Goal: Browse casually: Explore the website without a specific task or goal

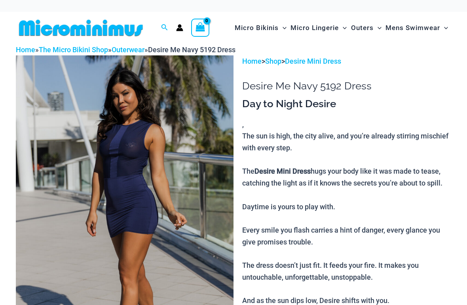
click at [140, 157] on img at bounding box center [125, 218] width 218 height 326
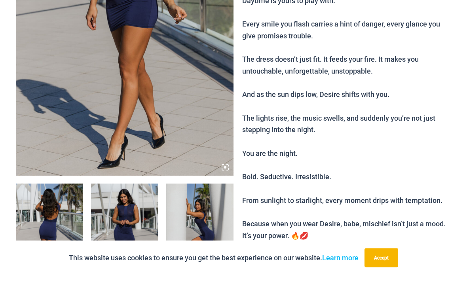
scroll to position [178, 0]
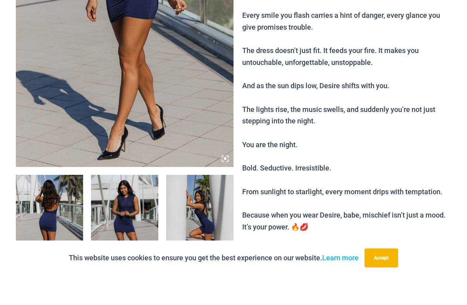
click at [133, 205] on img at bounding box center [124, 255] width 67 height 101
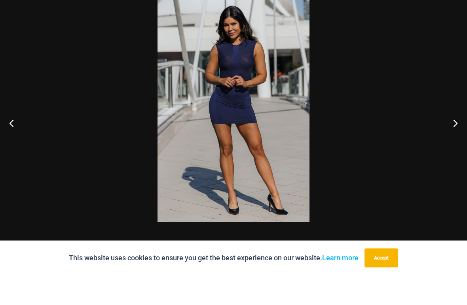
click at [256, 88] on img at bounding box center [233, 138] width 152 height 228
click at [263, 140] on img at bounding box center [233, 138] width 152 height 228
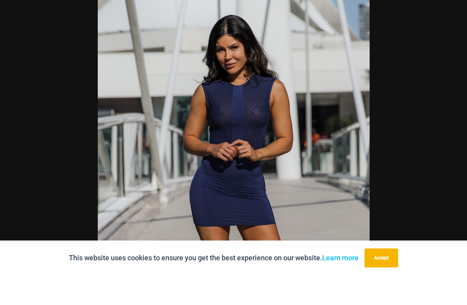
click at [430, 158] on div at bounding box center [233, 152] width 467 height 305
click at [461, 133] on button "Next" at bounding box center [452, 153] width 30 height 40
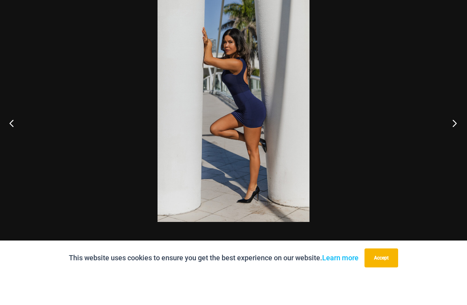
click at [457, 133] on button "Next" at bounding box center [452, 153] width 30 height 40
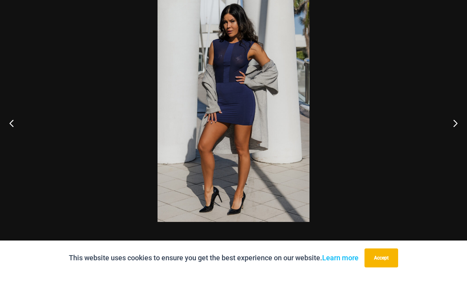
click at [242, 83] on img at bounding box center [233, 138] width 152 height 228
click at [243, 85] on img at bounding box center [233, 138] width 152 height 228
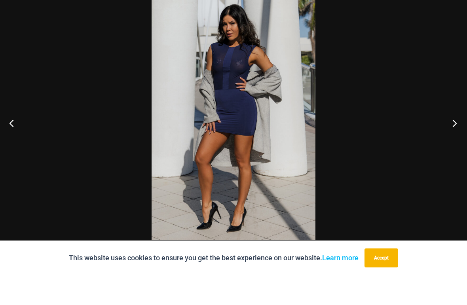
click at [456, 133] on button "Next" at bounding box center [452, 153] width 30 height 40
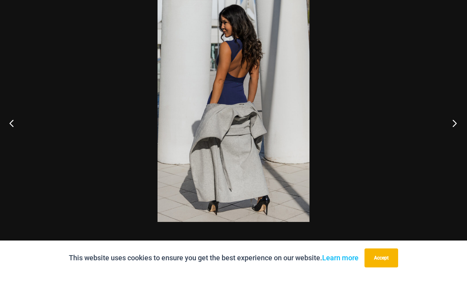
click at [457, 133] on button "Next" at bounding box center [452, 153] width 30 height 40
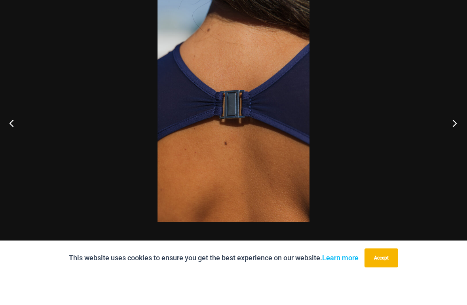
click at [450, 133] on button "Next" at bounding box center [452, 153] width 30 height 40
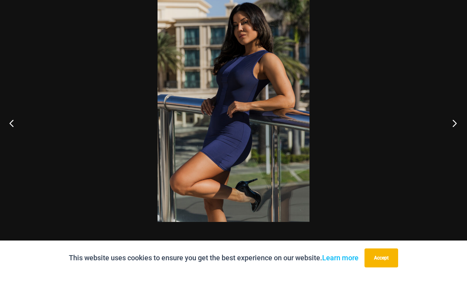
click at [451, 133] on button "Next" at bounding box center [452, 153] width 30 height 40
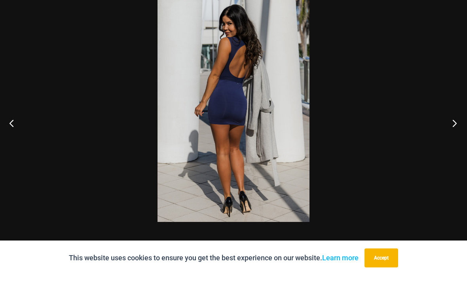
click at [449, 133] on button "Next" at bounding box center [452, 153] width 30 height 40
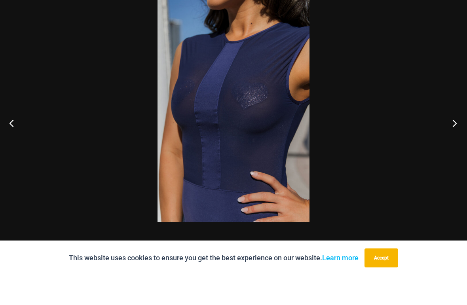
click at [449, 133] on button "Next" at bounding box center [452, 153] width 30 height 40
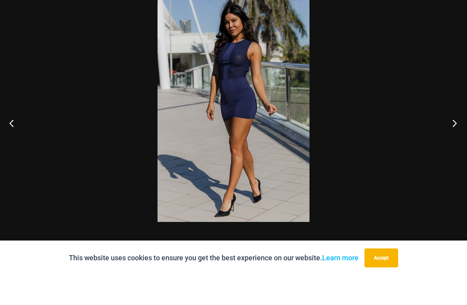
click at [451, 133] on button "Next" at bounding box center [452, 153] width 30 height 40
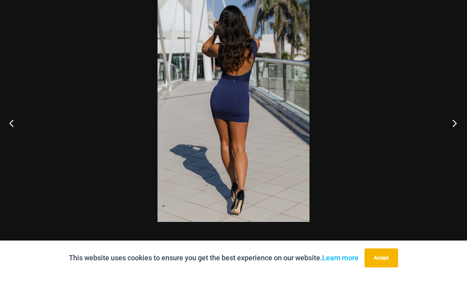
click at [450, 133] on button "Next" at bounding box center [452, 153] width 30 height 40
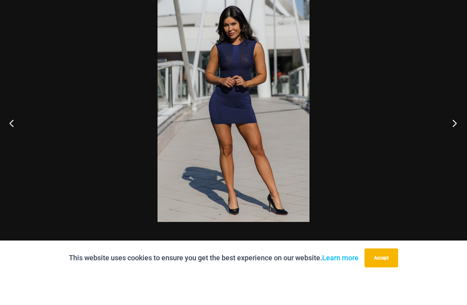
click at [452, 133] on button "Next" at bounding box center [452, 153] width 30 height 40
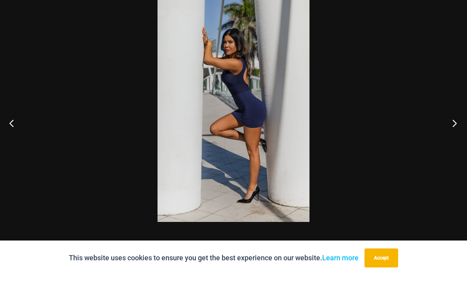
click at [452, 133] on button "Next" at bounding box center [452, 153] width 30 height 40
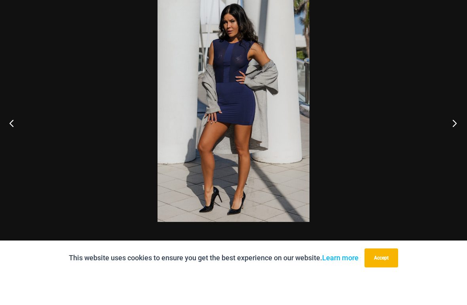
click at [456, 133] on button "Next" at bounding box center [452, 153] width 30 height 40
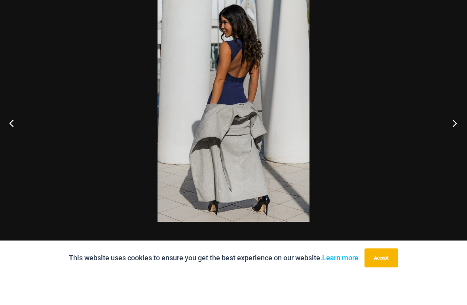
click at [456, 133] on button "Next" at bounding box center [452, 153] width 30 height 40
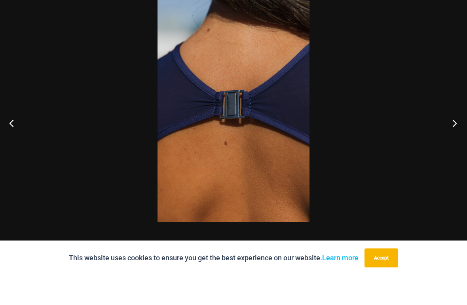
click at [457, 133] on button "Next" at bounding box center [452, 153] width 30 height 40
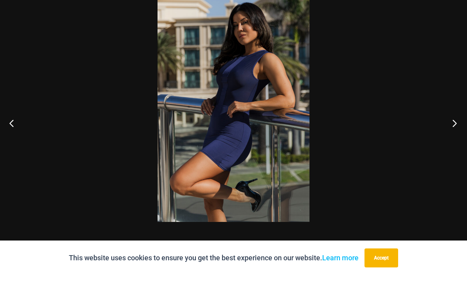
click at [456, 133] on button "Next" at bounding box center [452, 153] width 30 height 40
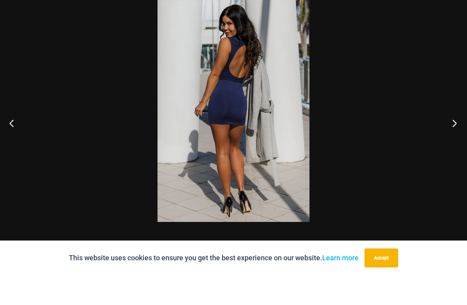
click at [454, 133] on button "Next" at bounding box center [452, 153] width 30 height 40
